Goal: Transaction & Acquisition: Subscribe to service/newsletter

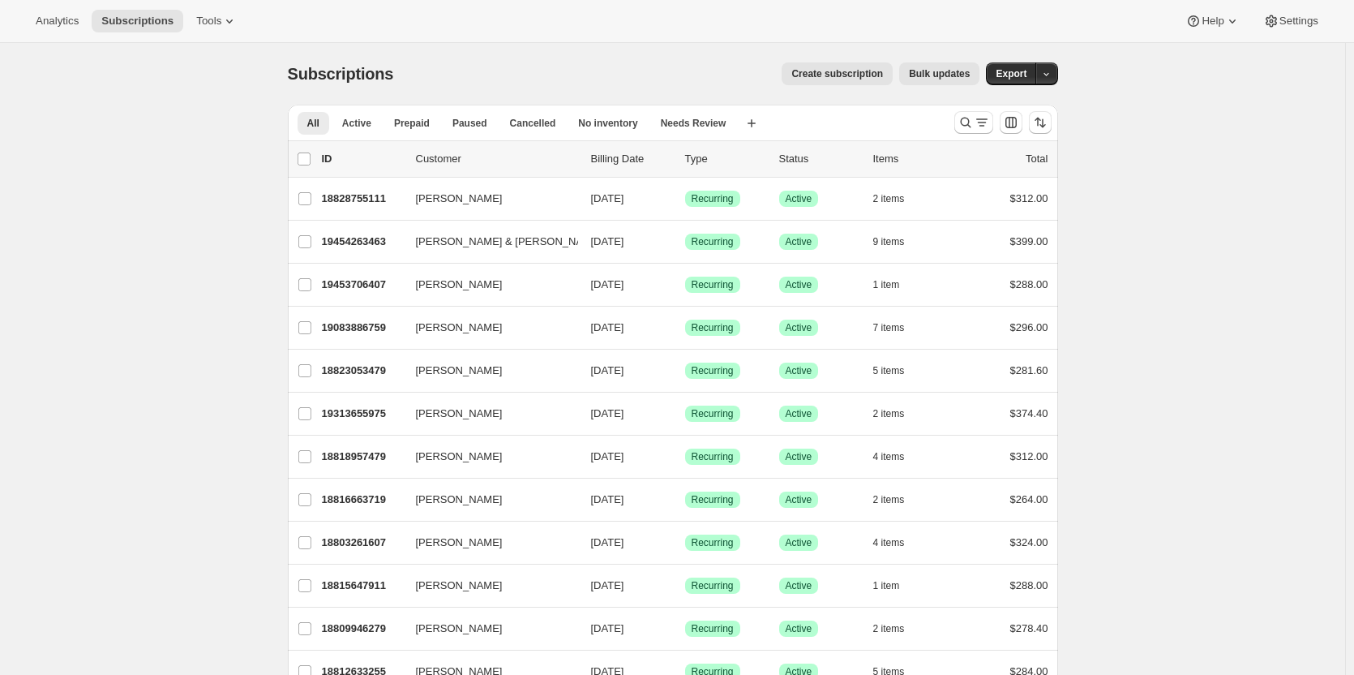
click at [852, 72] on span "Create subscription" at bounding box center [838, 73] width 92 height 13
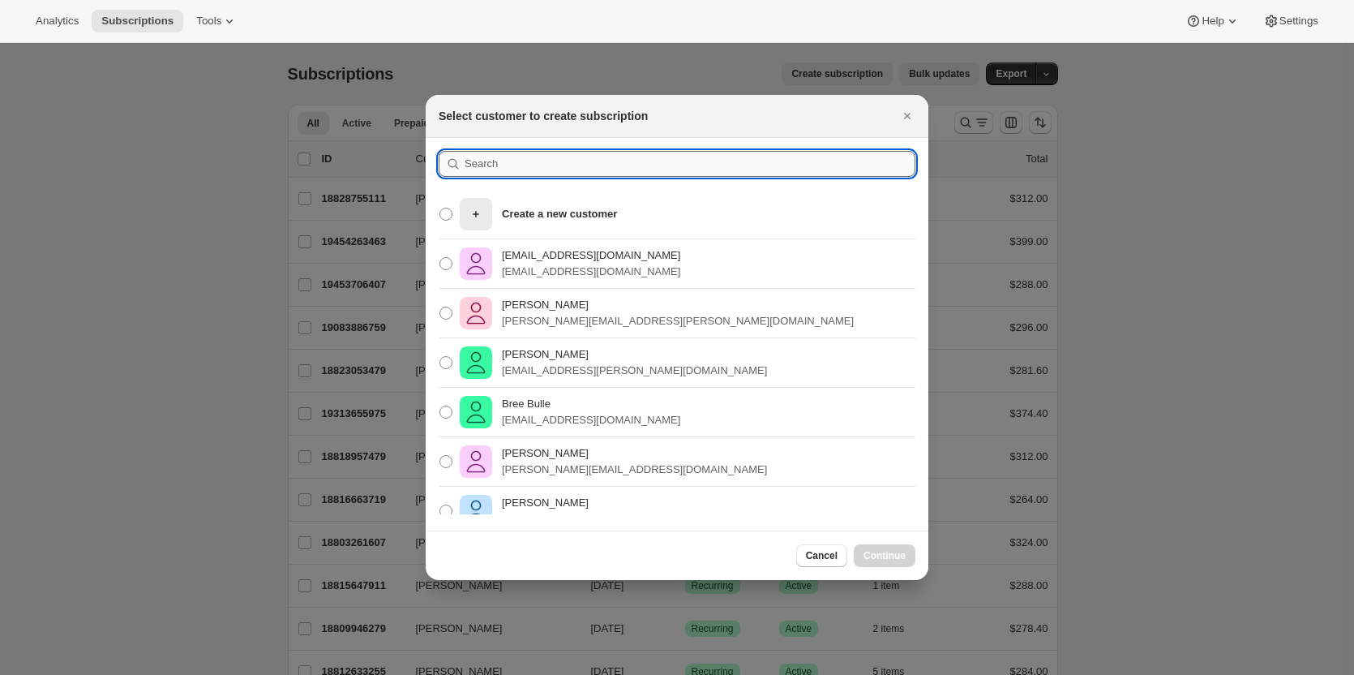
click at [500, 167] on input ":rc:" at bounding box center [690, 164] width 451 height 26
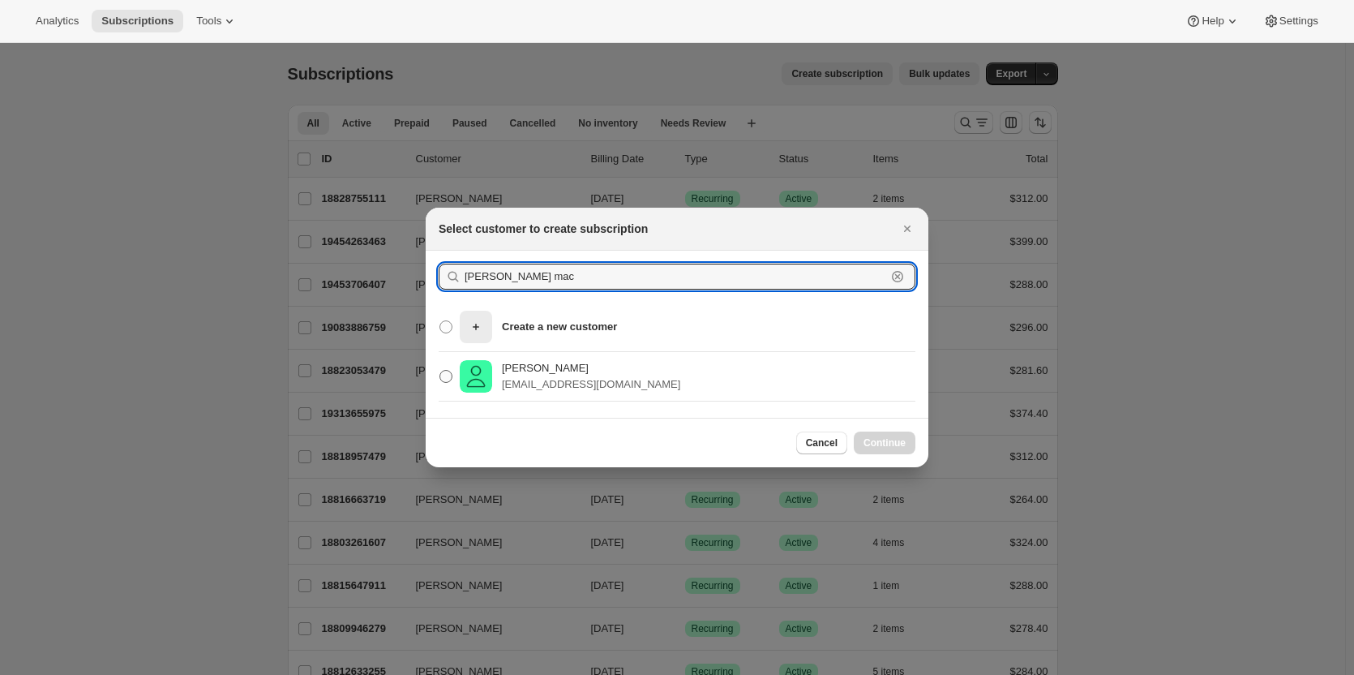
type input "[PERSON_NAME] mac"
click at [539, 365] on p "[PERSON_NAME]" at bounding box center [591, 368] width 178 height 16
click at [440, 370] on input "[PERSON_NAME] [EMAIL_ADDRESS][DOMAIN_NAME]" at bounding box center [440, 370] width 1 height 1
radio input "true"
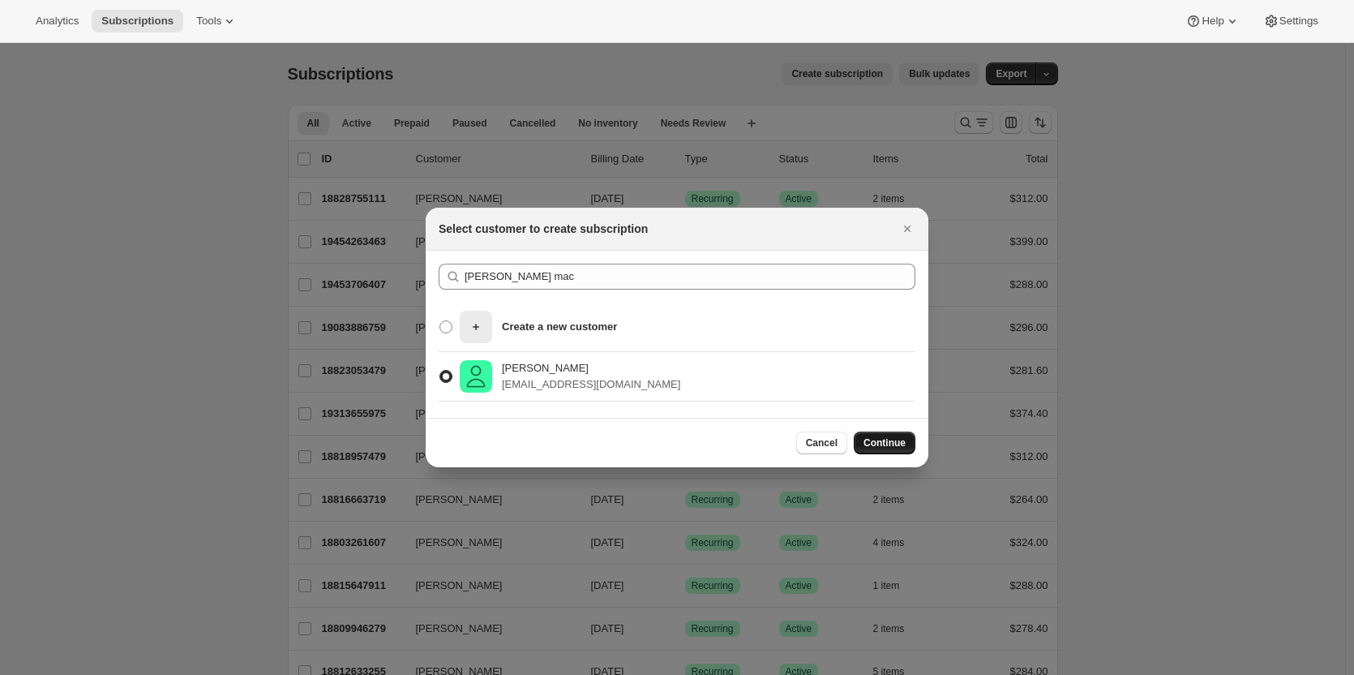
click at [881, 433] on button "Continue" at bounding box center [885, 442] width 62 height 23
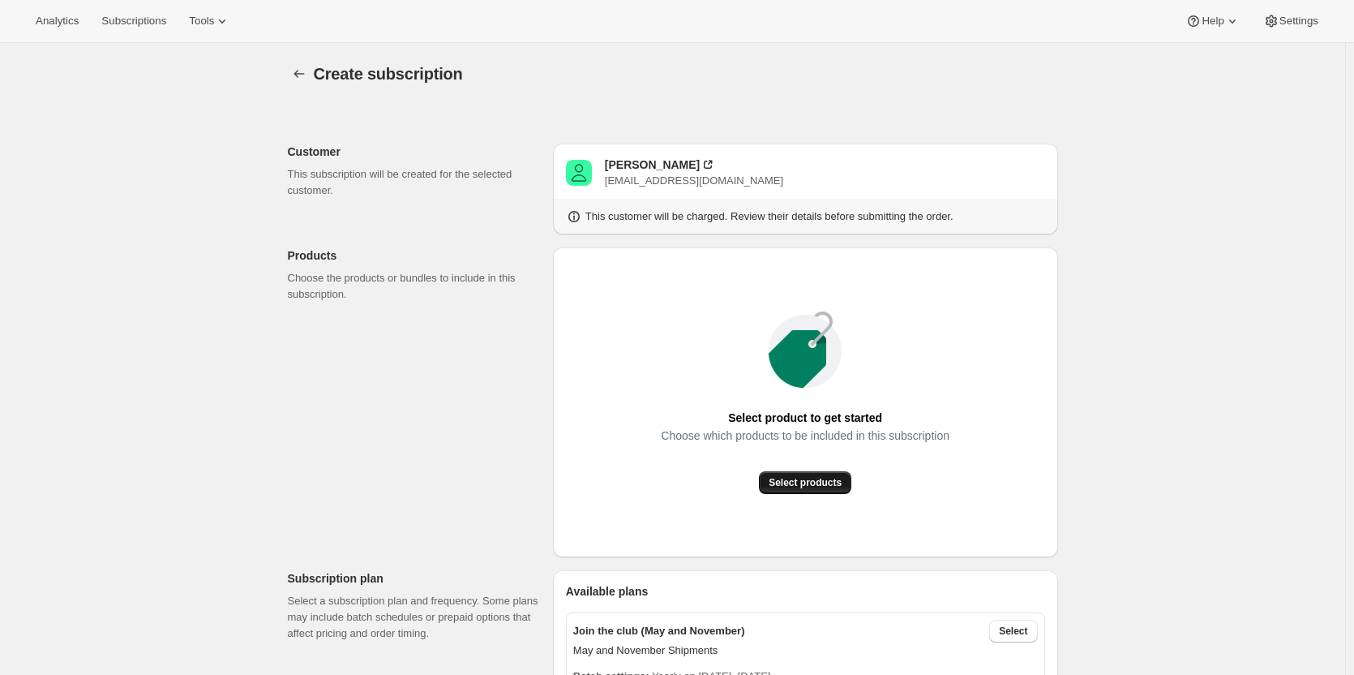
click at [797, 472] on button "Select products" at bounding box center [805, 482] width 92 height 23
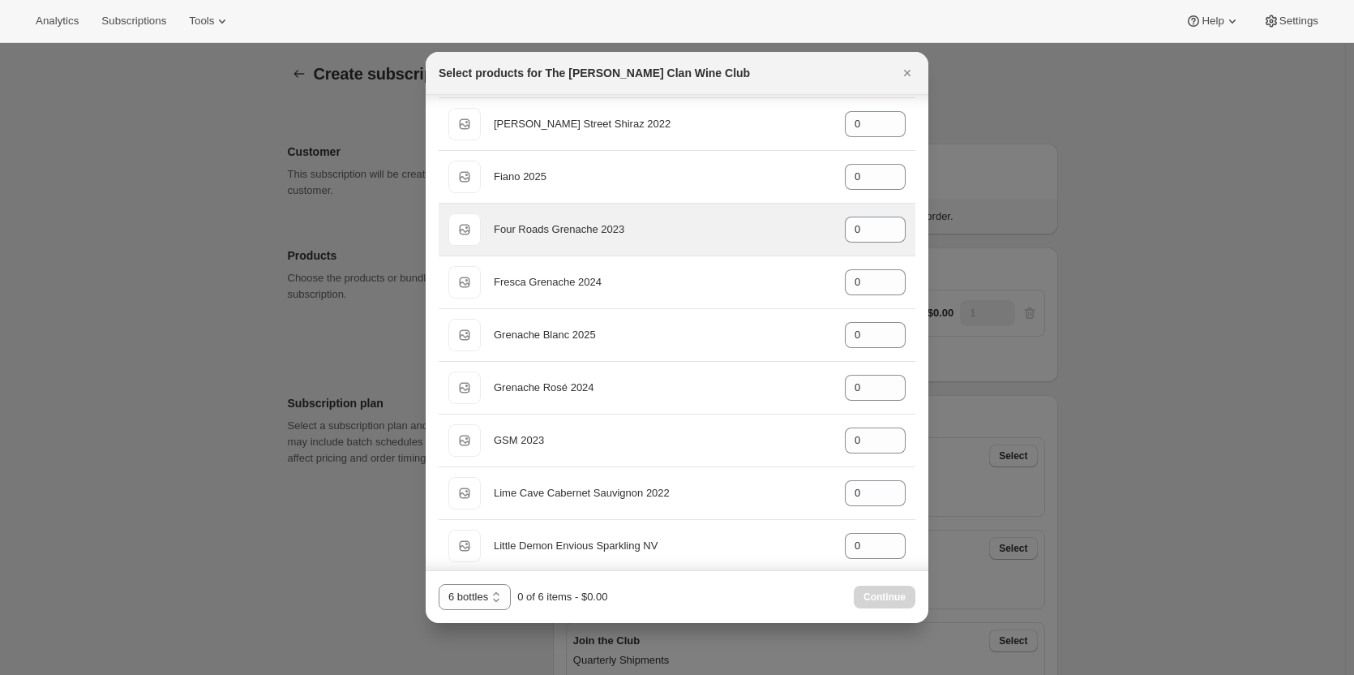
scroll to position [243, 0]
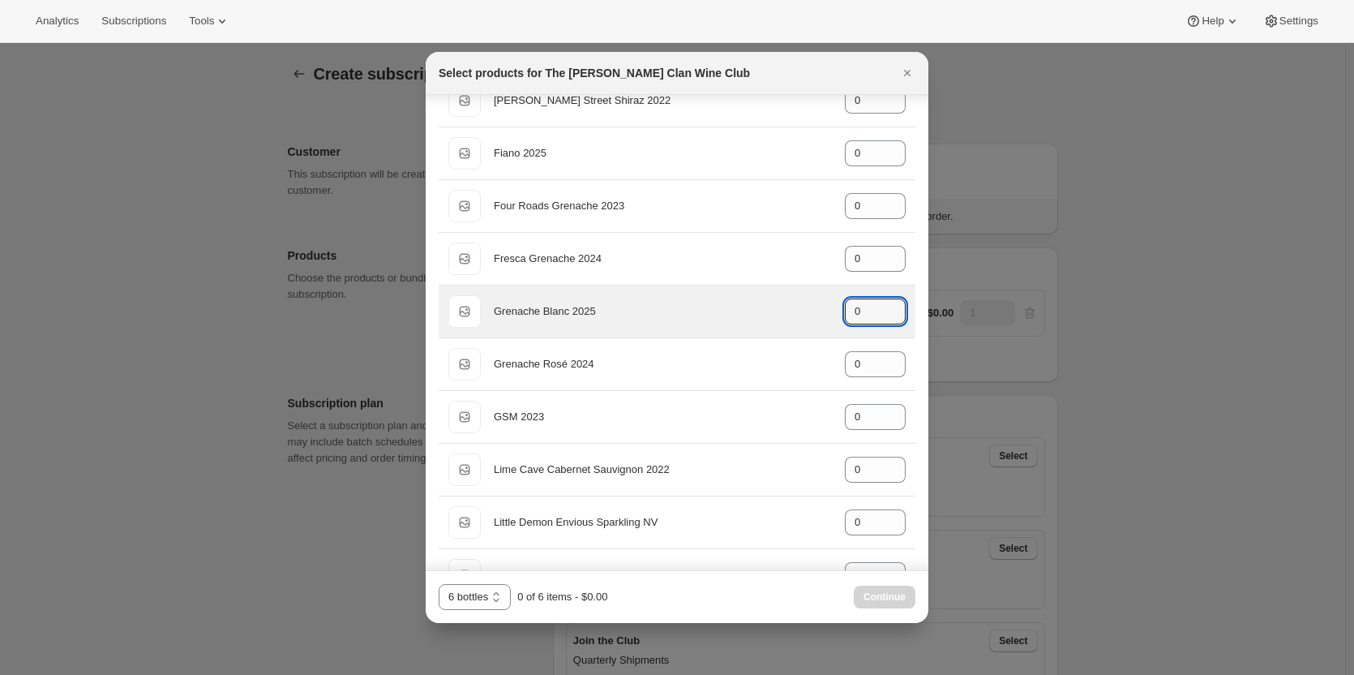
drag, startPoint x: 857, startPoint y: 307, endPoint x: 818, endPoint y: 311, distance: 39.1
click at [819, 311] on div "Default Title Grenache Blanc 2025 gid://shopify/ProductVariant/46914041970855 0" at bounding box center [676, 311] width 457 height 32
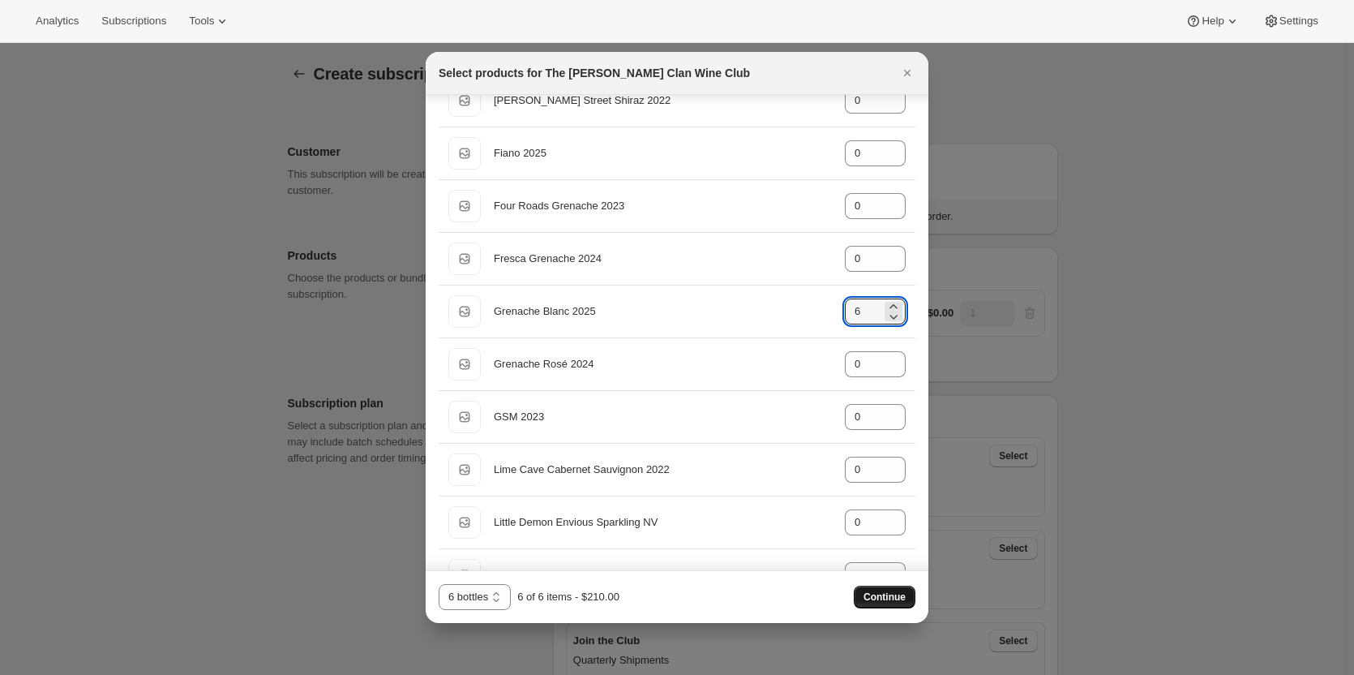
type input "6"
click at [874, 595] on span "Continue" at bounding box center [885, 596] width 42 height 13
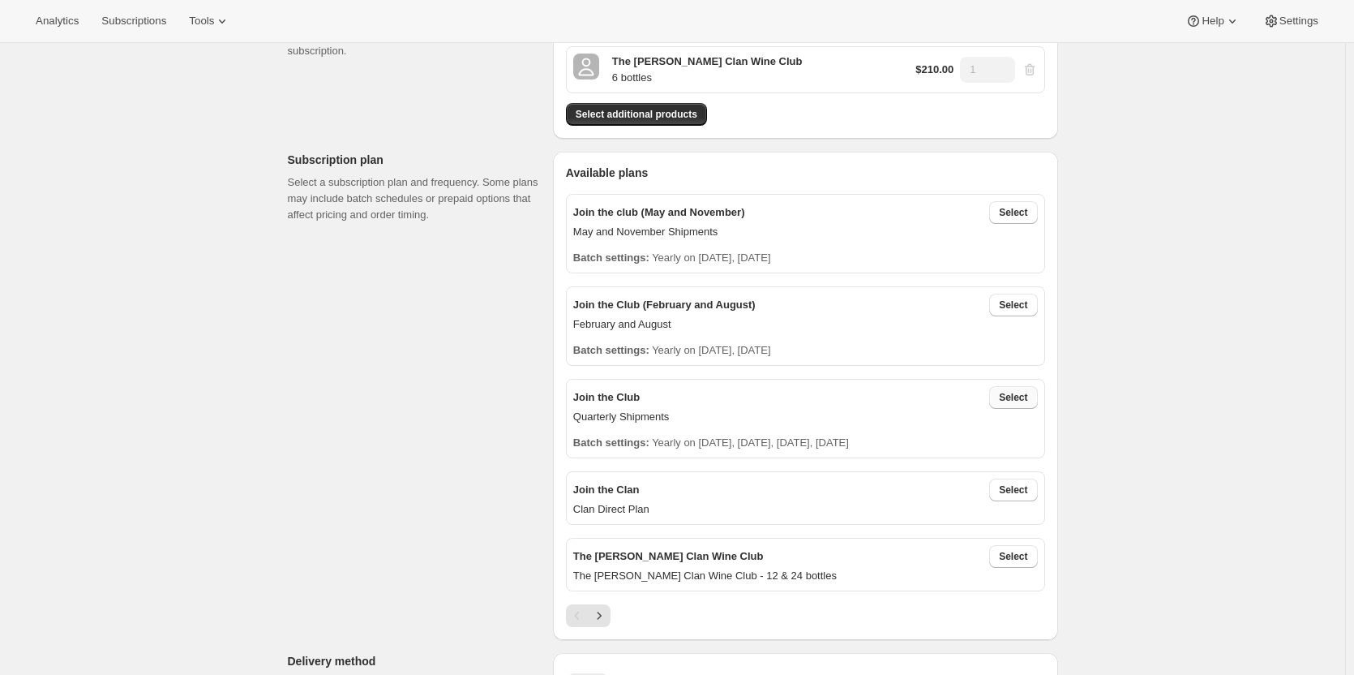
click at [1019, 391] on button "Select" at bounding box center [1013, 397] width 48 height 23
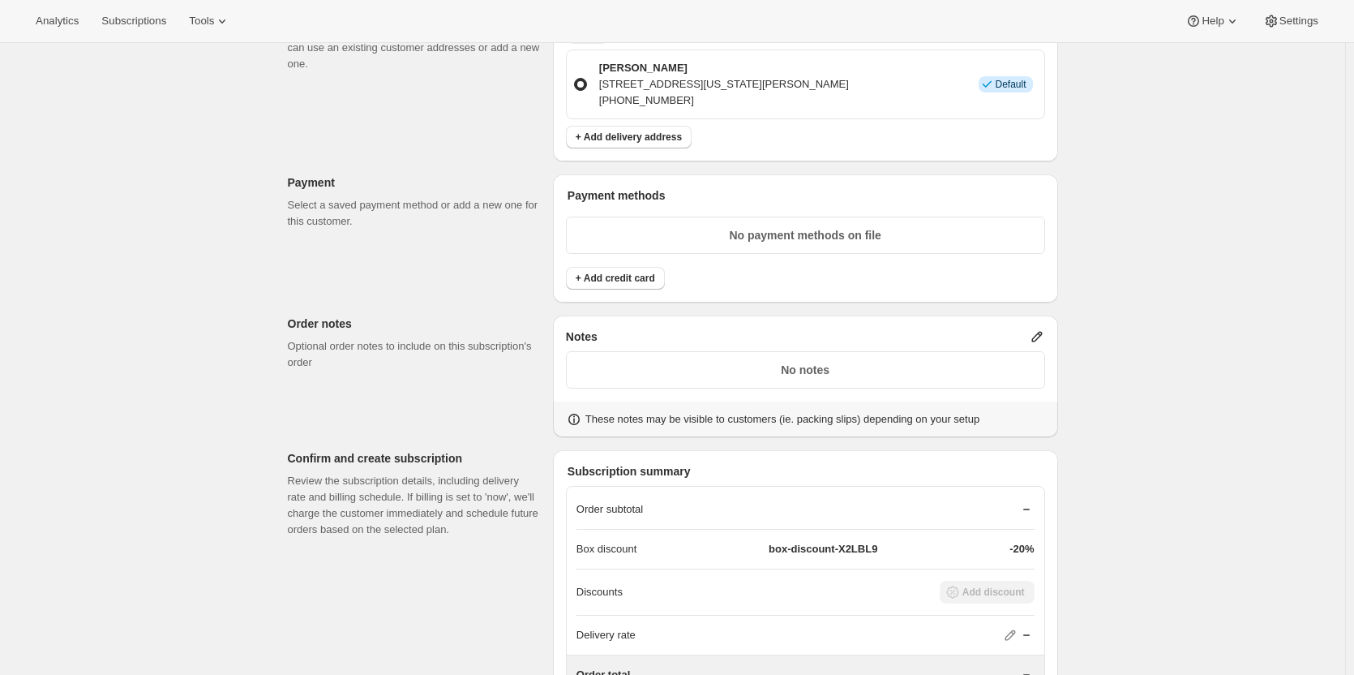
scroll to position [973, 0]
click at [622, 283] on span "+ Add credit card" at bounding box center [615, 278] width 79 height 13
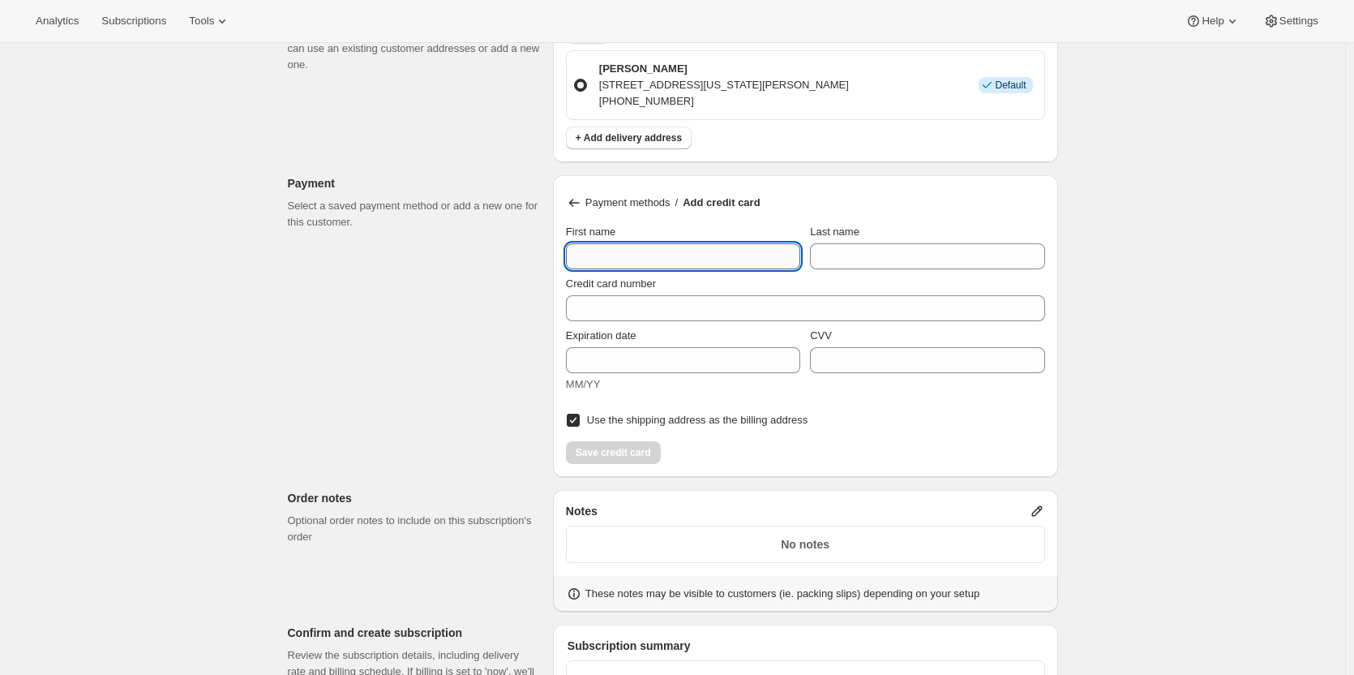
click at [600, 247] on input "First name" at bounding box center [683, 256] width 234 height 26
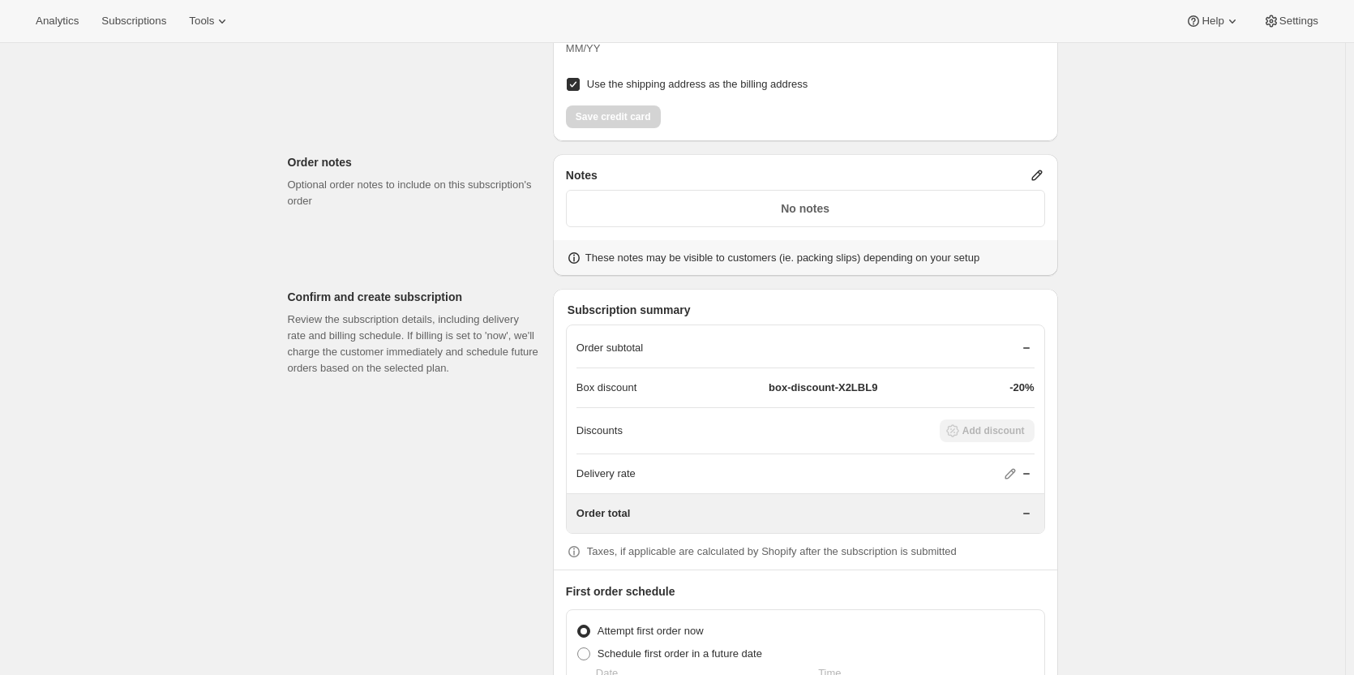
scroll to position [1444, 0]
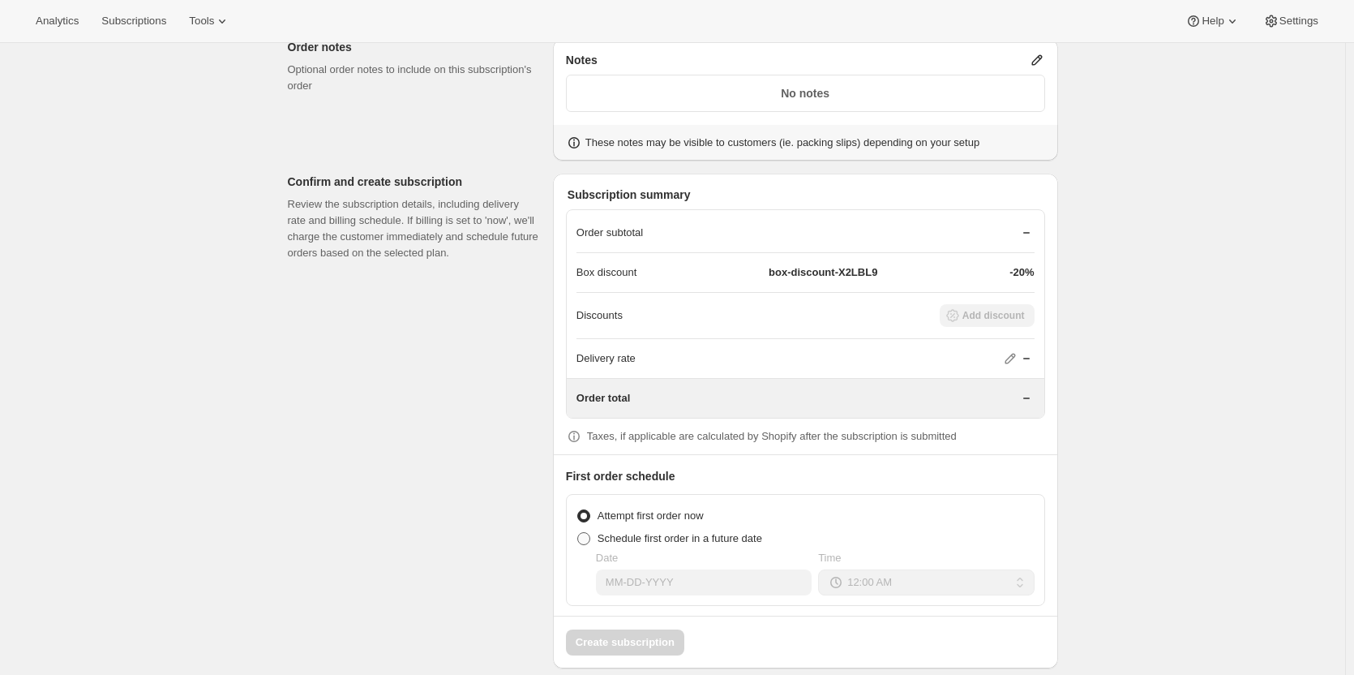
click at [614, 526] on ul "Attempt first order now Schedule first order in a future date" at bounding box center [806, 526] width 458 height 45
click at [605, 530] on label "Schedule first order in a future date" at bounding box center [670, 538] width 186 height 23
click at [578, 532] on input "Schedule first order in a future date" at bounding box center [577, 532] width 1 height 1
radio input "true"
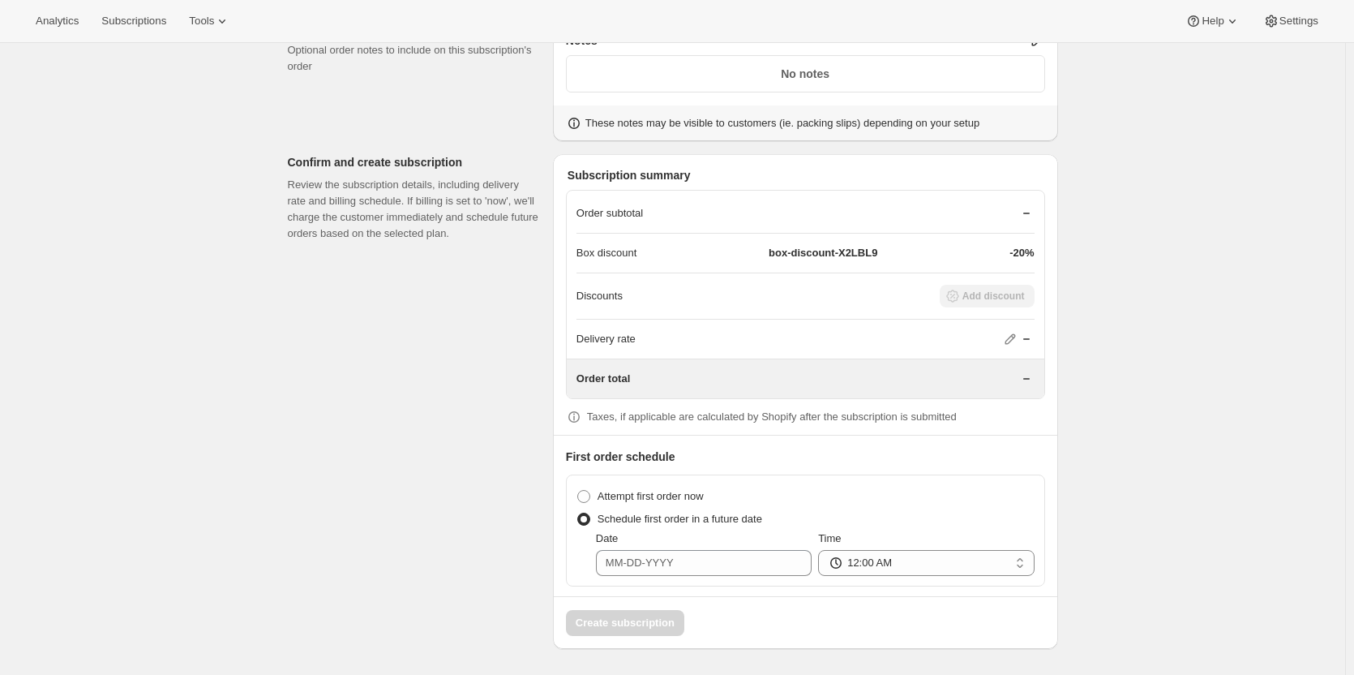
scroll to position [976, 0]
